Goal: Information Seeking & Learning: Check status

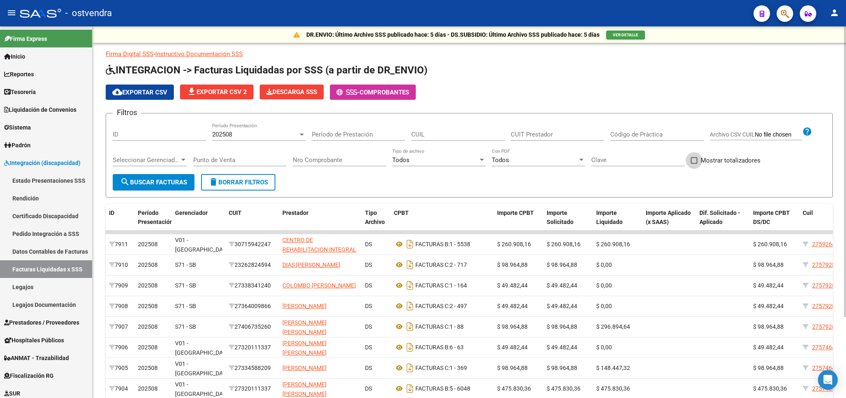
drag, startPoint x: 696, startPoint y: 161, endPoint x: 279, endPoint y: 202, distance: 419.3
click at [692, 161] on span at bounding box center [694, 160] width 7 height 7
click at [259, 184] on span "delete Borrar Filtros" at bounding box center [237, 182] width 59 height 7
drag, startPoint x: 693, startPoint y: 162, endPoint x: 672, endPoint y: 161, distance: 20.7
click at [693, 161] on span at bounding box center [694, 160] width 7 height 7
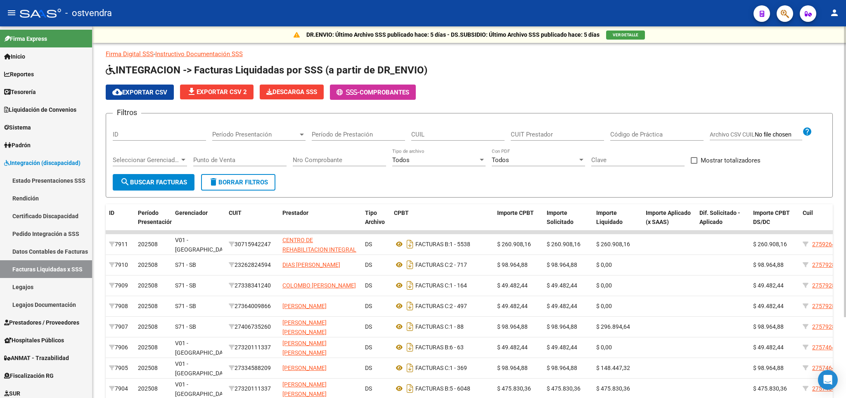
click at [693, 164] on input "Mostrar totalizadores" at bounding box center [693, 164] width 0 height 0
click at [159, 179] on span "search Buscar Facturas" at bounding box center [153, 182] width 67 height 7
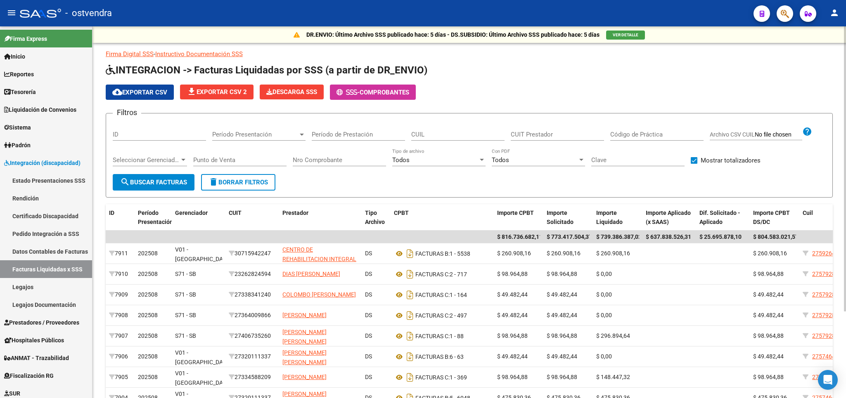
click at [268, 135] on span "Período Presentación" at bounding box center [255, 134] width 86 height 7
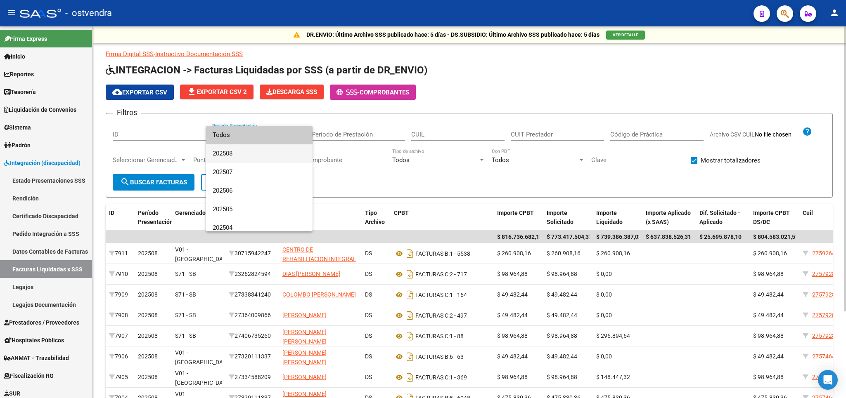
click at [263, 151] on span "202508" at bounding box center [259, 153] width 93 height 19
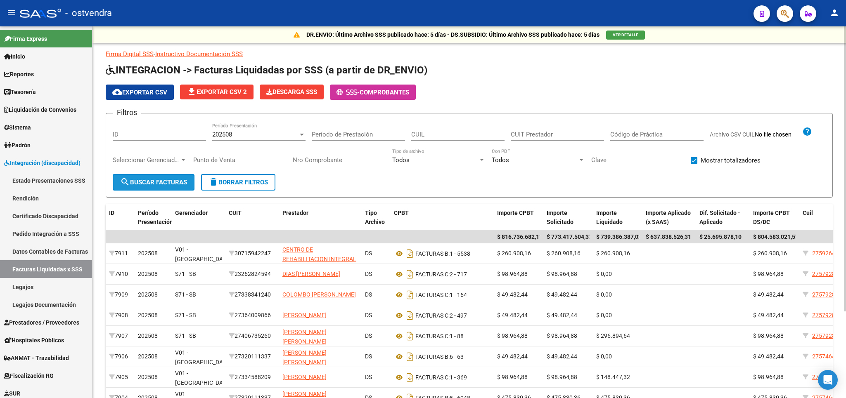
click at [168, 180] on span "search Buscar Facturas" at bounding box center [153, 182] width 67 height 7
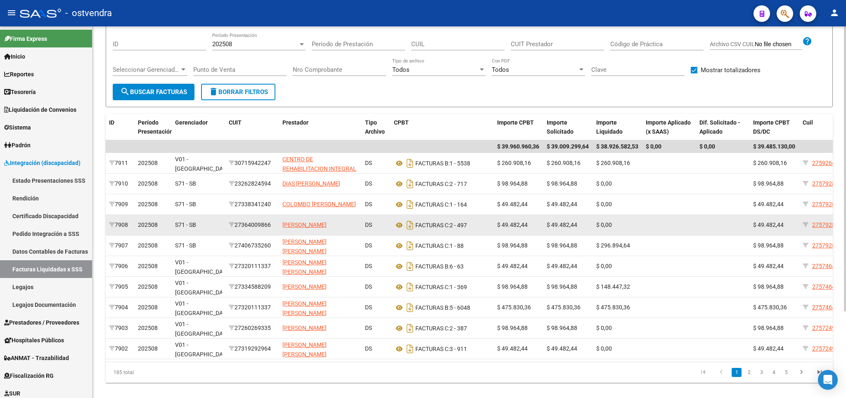
scroll to position [113, 0]
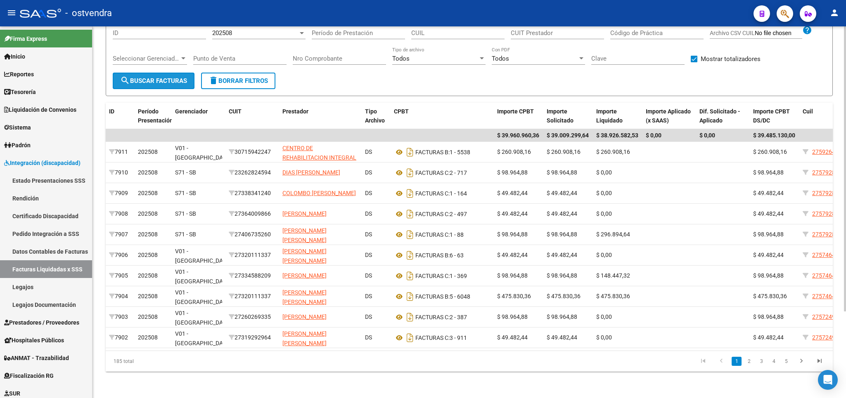
click at [159, 77] on span "search Buscar Facturas" at bounding box center [153, 80] width 67 height 7
click at [229, 77] on span "delete Borrar Filtros" at bounding box center [237, 80] width 59 height 7
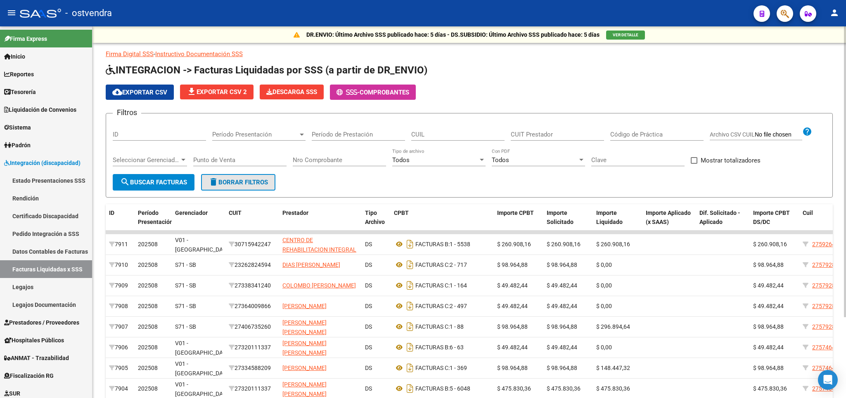
click at [245, 179] on span "delete Borrar Filtros" at bounding box center [237, 182] width 59 height 7
click at [263, 136] on span "Período Presentación" at bounding box center [255, 134] width 86 height 7
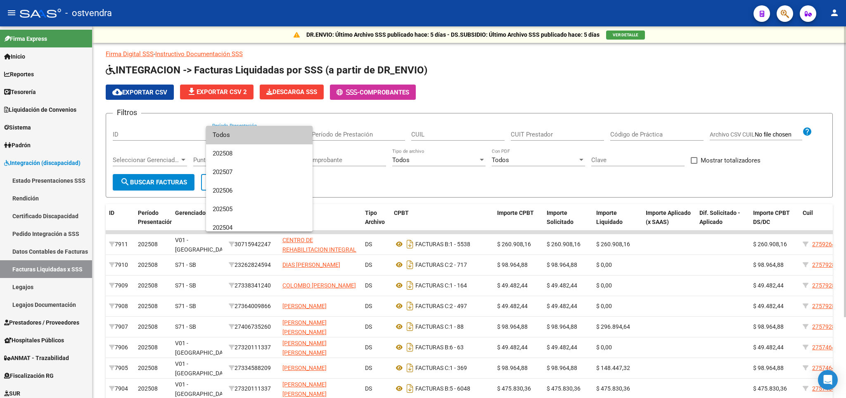
drag, startPoint x: 434, startPoint y: 186, endPoint x: 224, endPoint y: 138, distance: 215.8
click at [433, 186] on div at bounding box center [423, 199] width 846 height 398
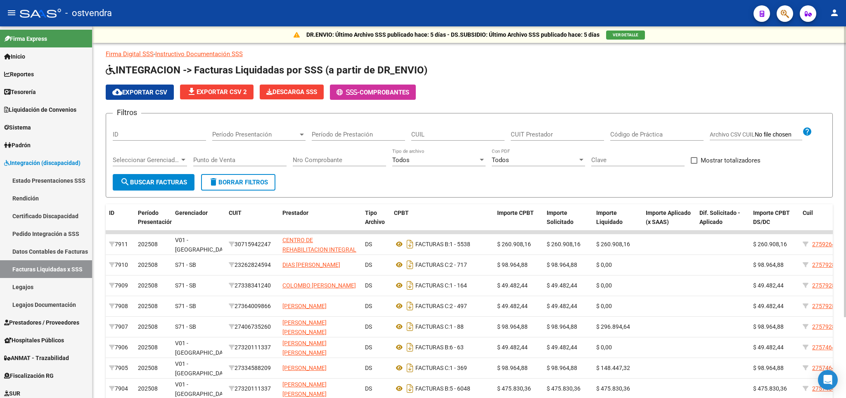
click at [245, 128] on div "Período Presentación Período Presentación" at bounding box center [258, 132] width 93 height 18
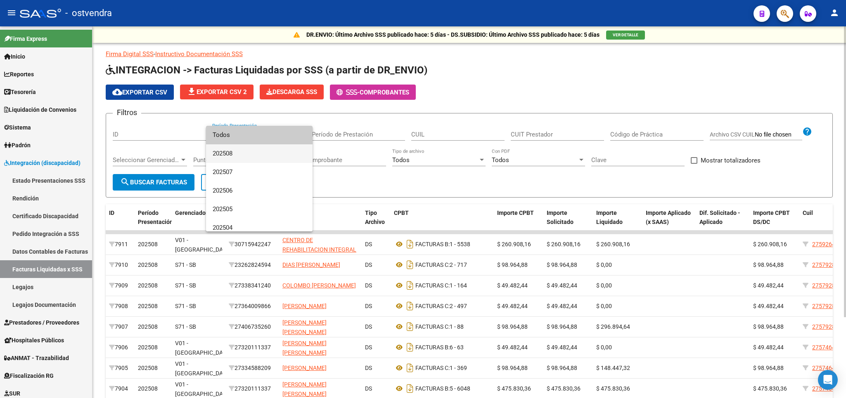
drag, startPoint x: 237, startPoint y: 151, endPoint x: 346, endPoint y: 135, distance: 110.1
click at [240, 151] on span "202508" at bounding box center [259, 153] width 93 height 19
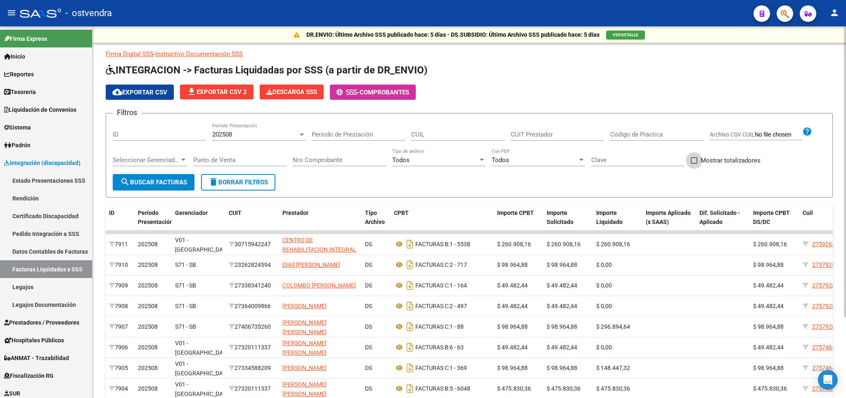
click at [693, 162] on span at bounding box center [694, 160] width 7 height 7
click at [693, 164] on input "Mostrar totalizadores" at bounding box center [693, 164] width 0 height 0
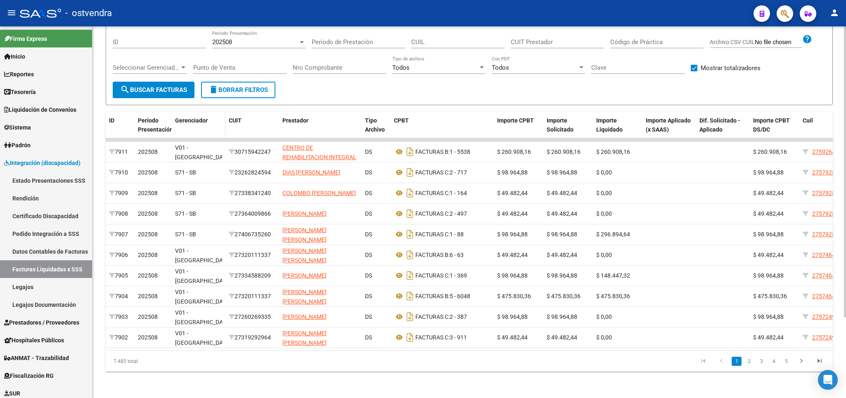
scroll to position [97, 0]
click at [167, 87] on span "search Buscar Facturas" at bounding box center [153, 89] width 67 height 7
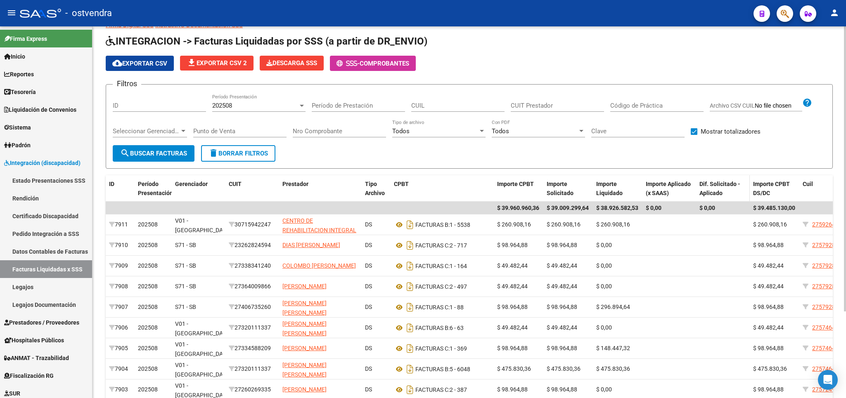
scroll to position [17, 0]
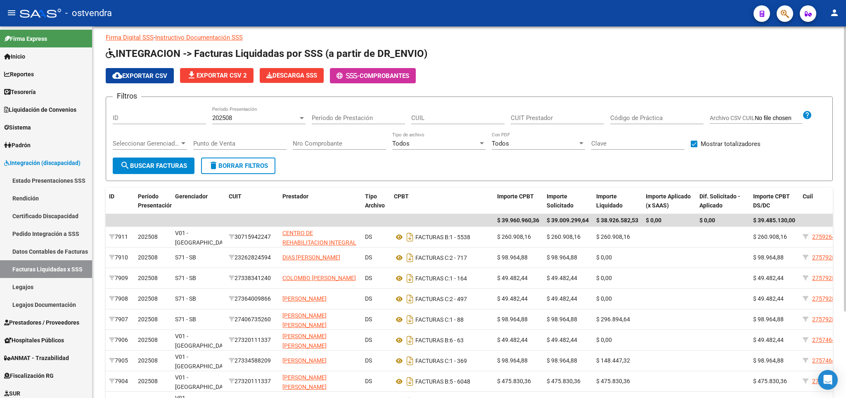
click at [136, 143] on span "Seleccionar Gerenciador" at bounding box center [146, 143] width 67 height 7
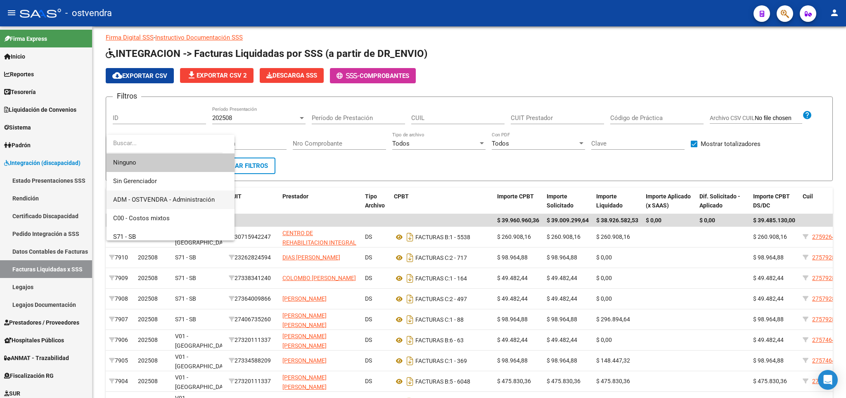
scroll to position [48, 0]
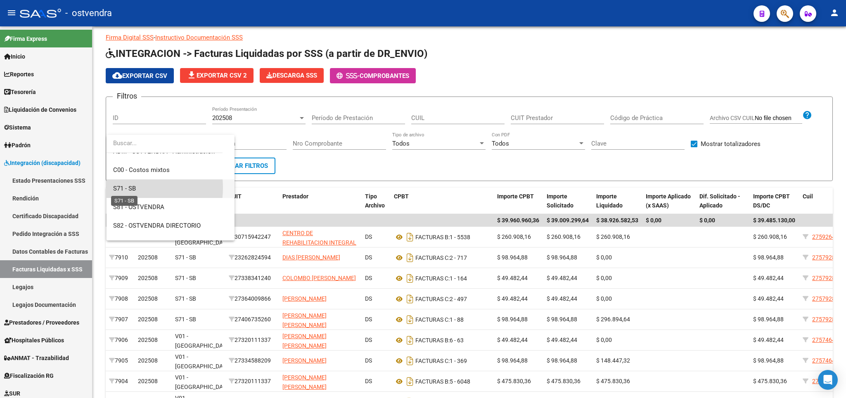
click at [125, 188] on span "S71 - SB" at bounding box center [124, 188] width 23 height 7
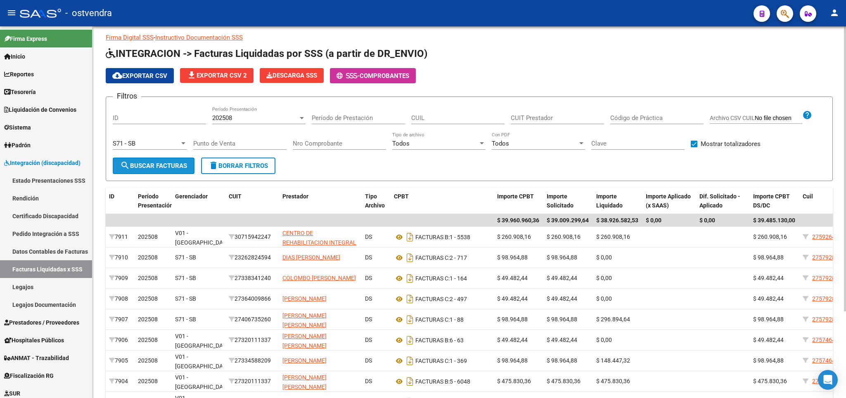
click at [152, 169] on span "search Buscar Facturas" at bounding box center [153, 165] width 67 height 7
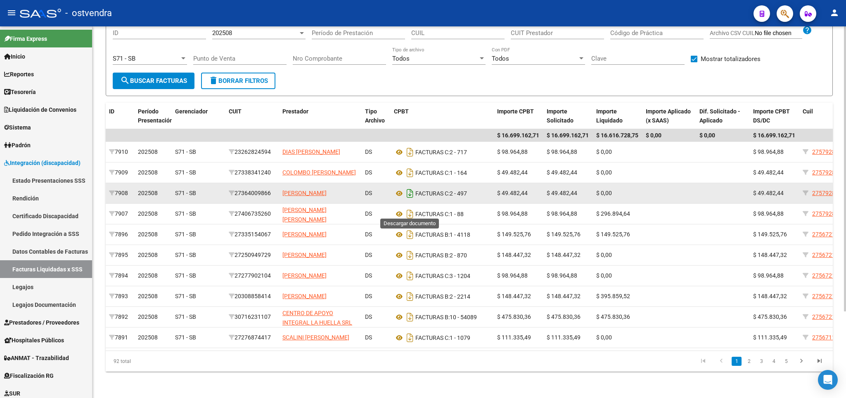
scroll to position [0, 0]
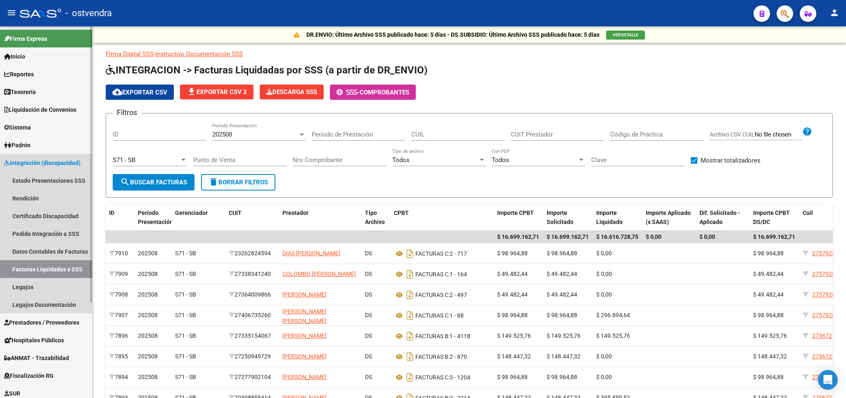
click at [57, 264] on link "Facturas Liquidadas x SSS" at bounding box center [46, 269] width 92 height 18
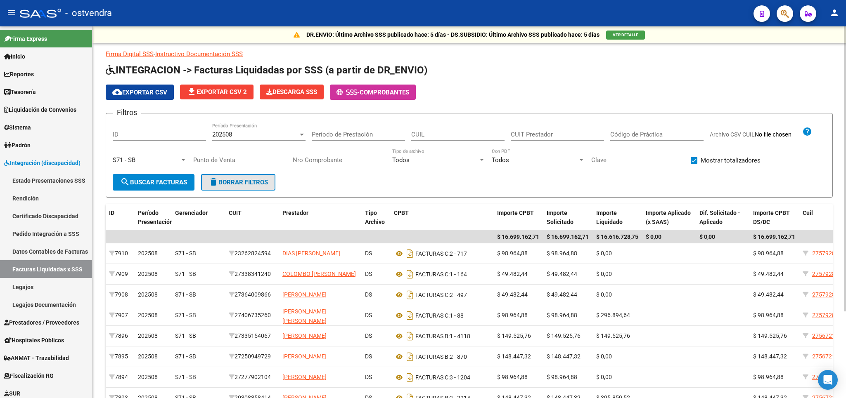
click at [234, 185] on span "delete Borrar Filtros" at bounding box center [237, 182] width 59 height 7
checkbox input "false"
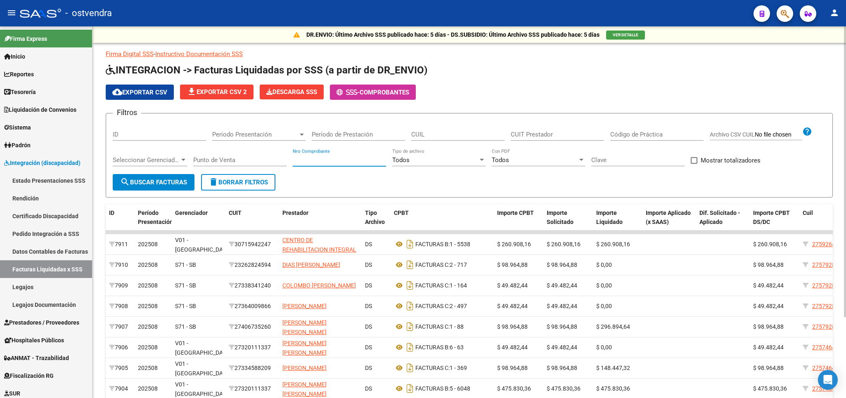
click at [314, 160] on input "Nro Comprobante" at bounding box center [339, 159] width 93 height 7
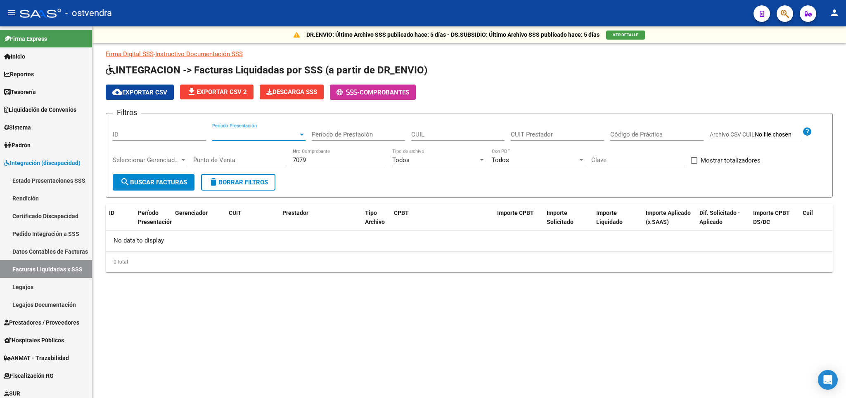
click at [265, 135] on span "Período Presentación" at bounding box center [255, 134] width 86 height 7
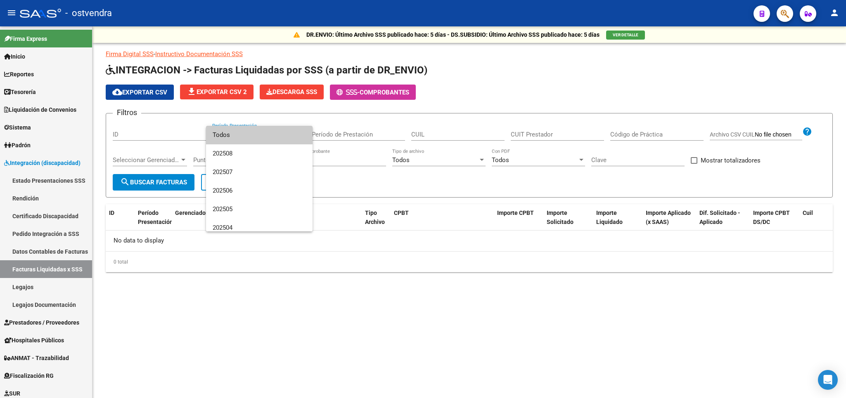
click at [265, 130] on span "Todos" at bounding box center [259, 135] width 93 height 19
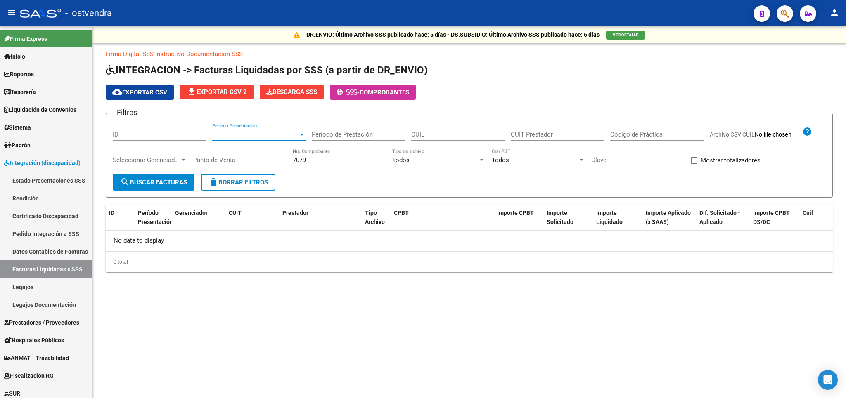
click at [177, 182] on span "search Buscar Facturas" at bounding box center [153, 182] width 67 height 7
drag, startPoint x: 333, startPoint y: 162, endPoint x: 246, endPoint y: 168, distance: 86.5
click at [293, 164] on input "7079" at bounding box center [339, 159] width 93 height 7
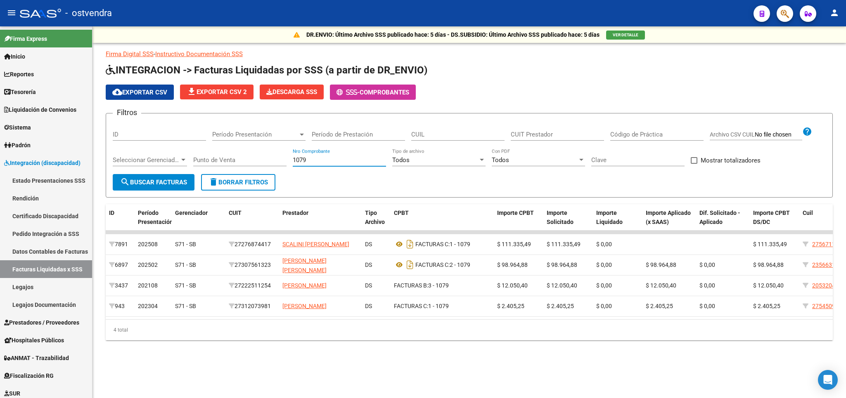
type input "1079"
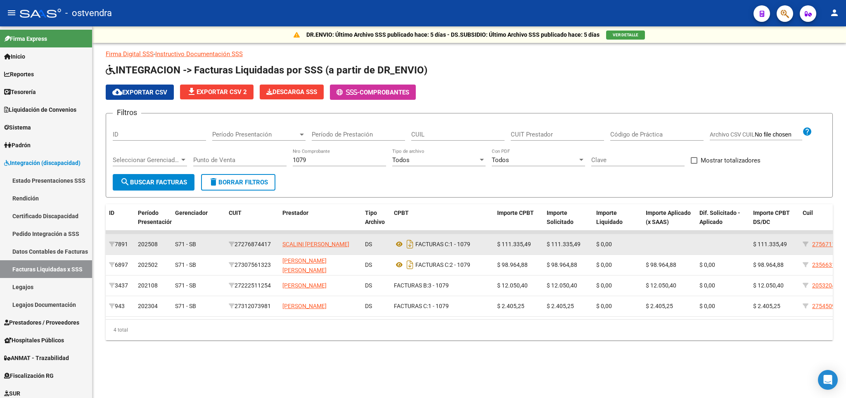
drag, startPoint x: 240, startPoint y: 246, endPoint x: 274, endPoint y: 247, distance: 34.7
click at [274, 247] on div "27276874417" at bounding box center [252, 244] width 47 height 9
copy div "27276874417"
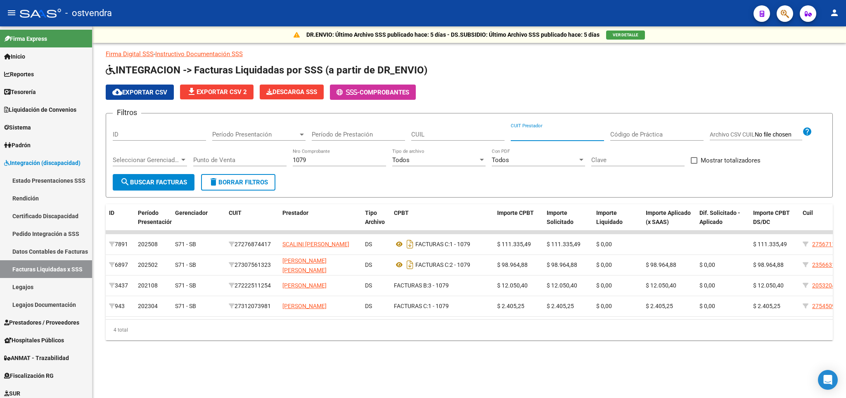
paste input "27-27687441-7"
type input "27-27687441-7"
drag, startPoint x: 339, startPoint y: 158, endPoint x: 245, endPoint y: 157, distance: 94.1
click at [293, 157] on input "1079" at bounding box center [339, 159] width 93 height 7
click at [154, 180] on span "search Buscar Facturas" at bounding box center [153, 182] width 67 height 7
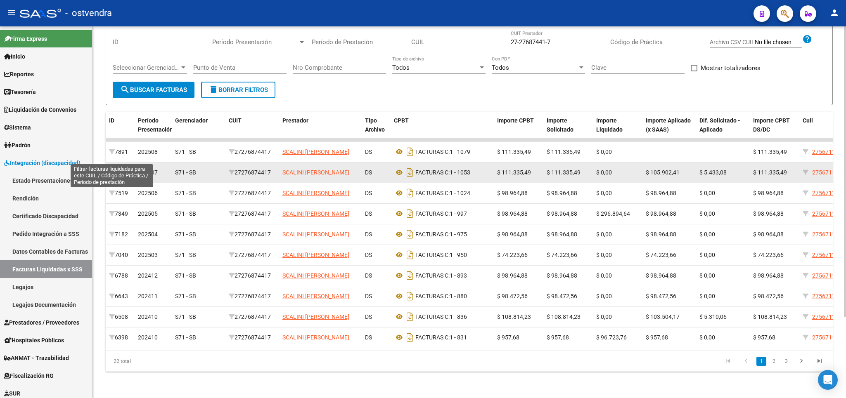
click at [112, 170] on icon at bounding box center [112, 173] width 6 height 6
type input "202507"
type input "27-56711037-6"
type input "90"
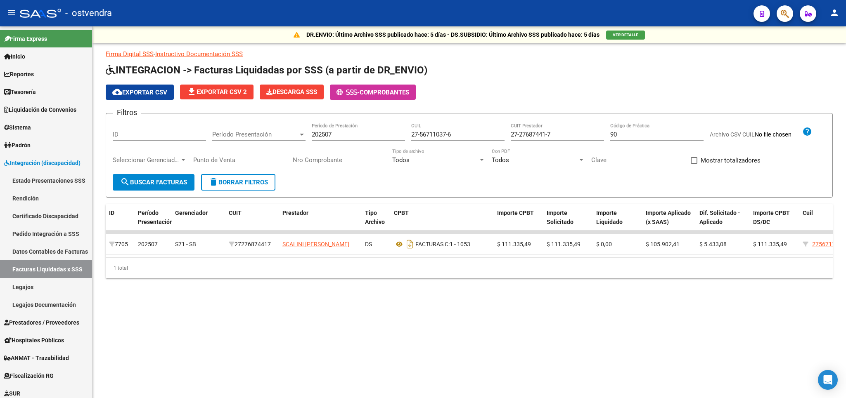
click at [237, 183] on span "delete Borrar Filtros" at bounding box center [237, 182] width 59 height 7
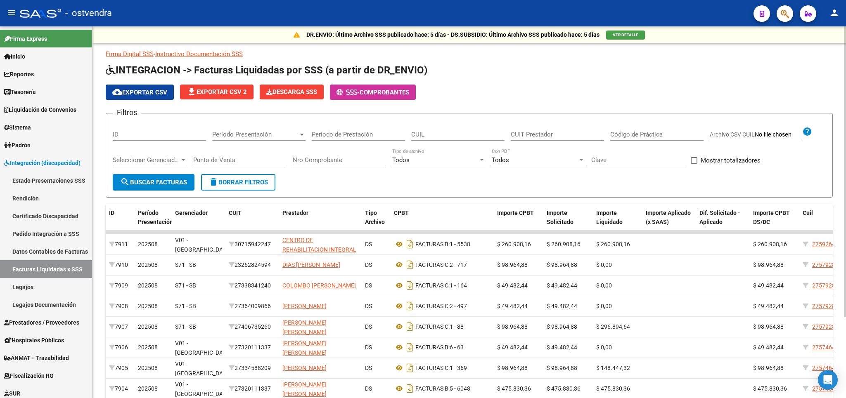
click at [242, 183] on span "delete Borrar Filtros" at bounding box center [237, 182] width 59 height 7
